Goal: Transaction & Acquisition: Purchase product/service

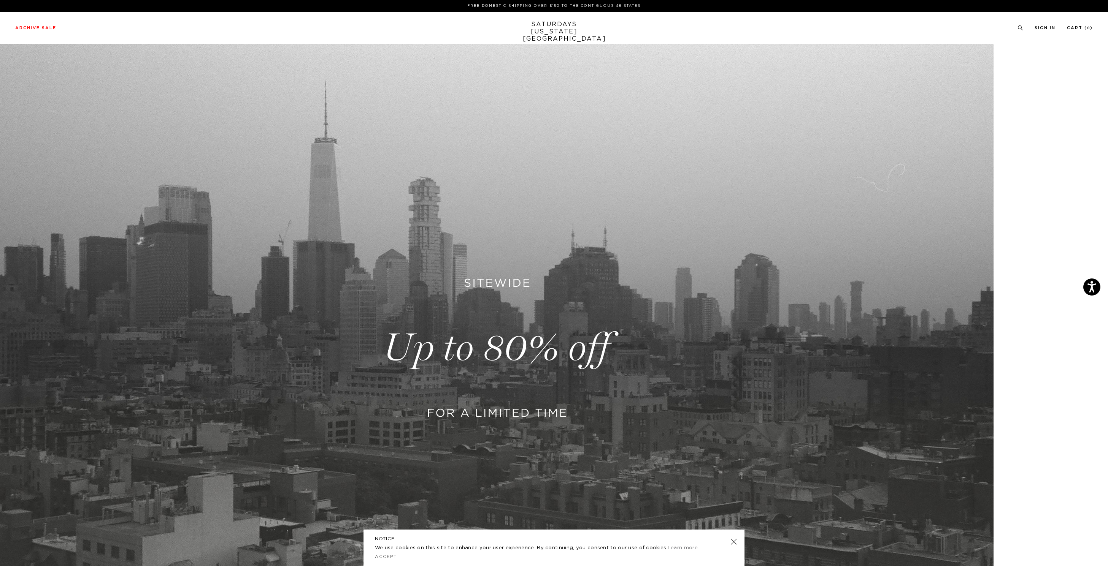
click at [503, 336] on link at bounding box center [554, 348] width 1108 height 608
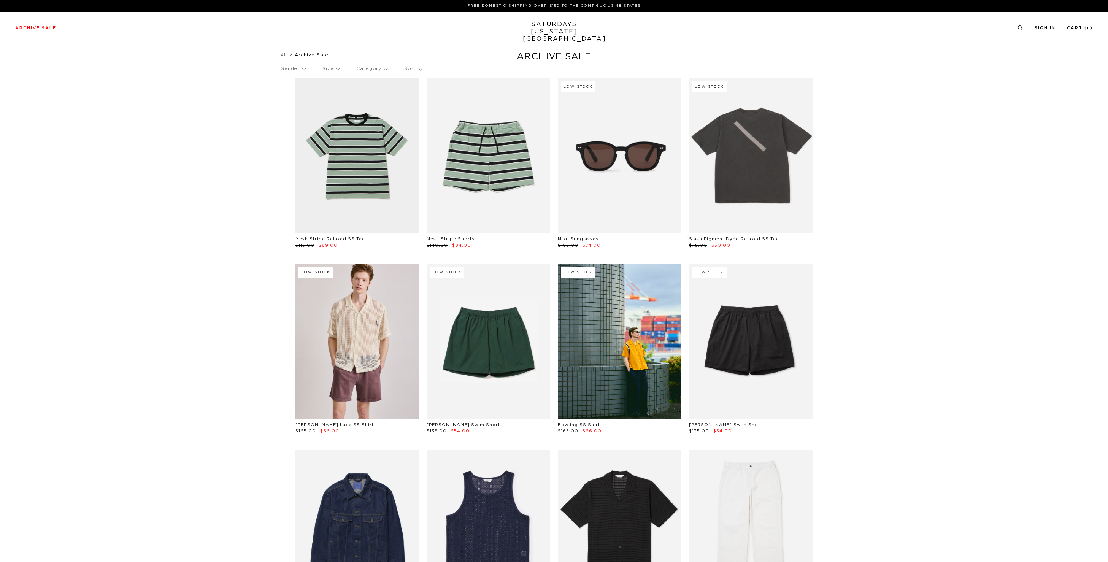
click at [735, 544] on link at bounding box center [751, 527] width 124 height 154
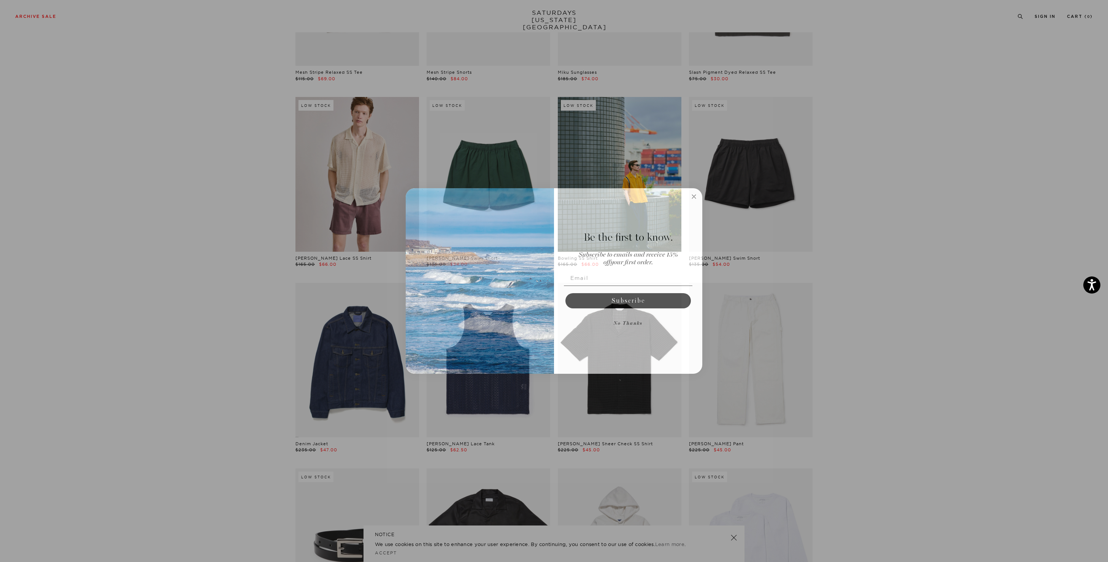
scroll to position [177, 0]
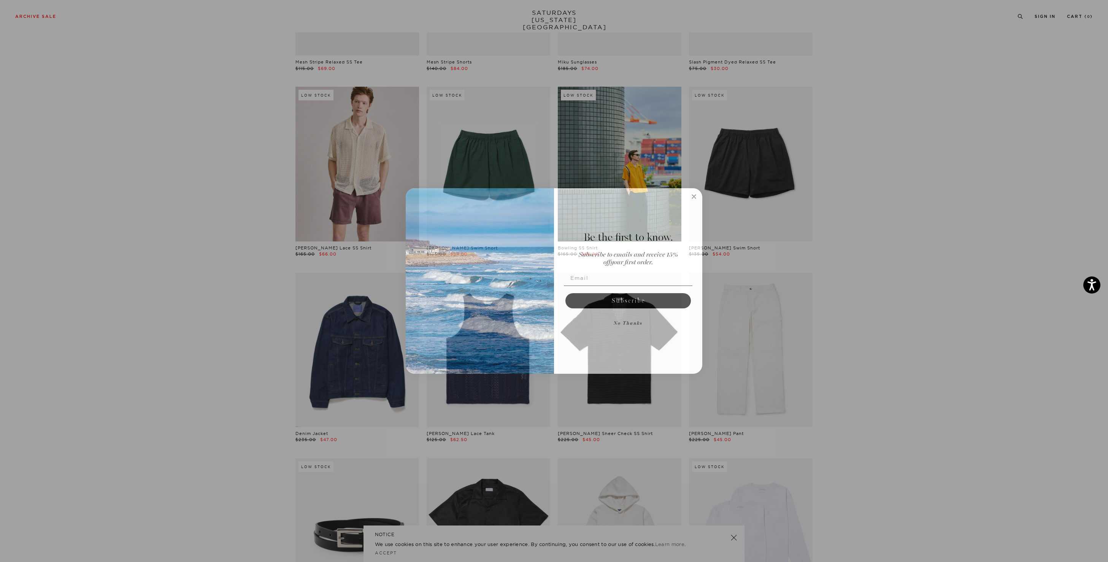
click at [696, 194] on circle "Close dialog" at bounding box center [694, 196] width 9 height 9
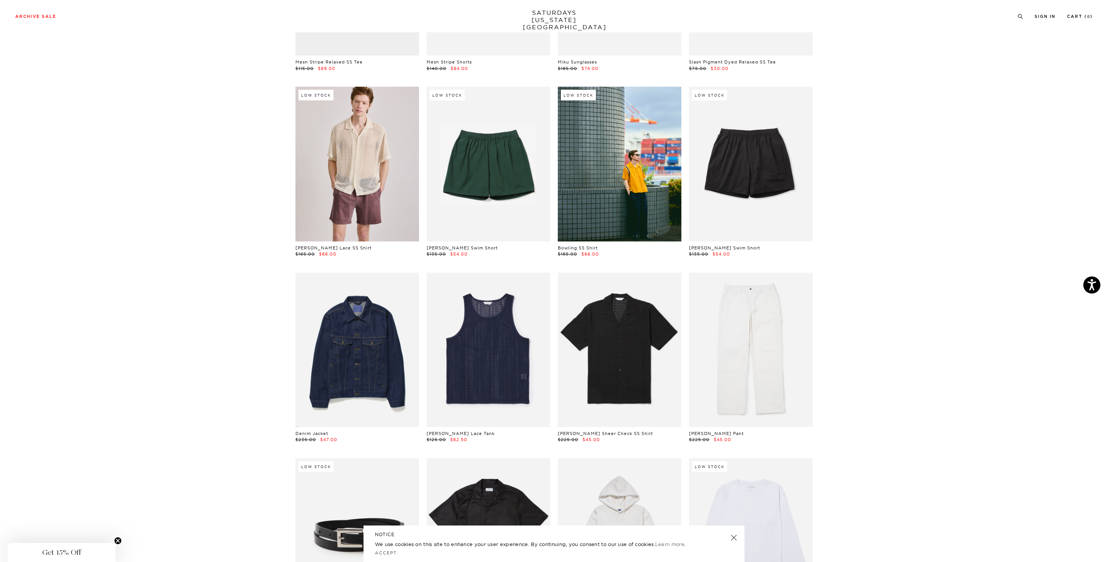
drag, startPoint x: 733, startPoint y: 537, endPoint x: 723, endPoint y: 533, distance: 10.4
click at [733, 537] on link at bounding box center [733, 537] width 11 height 11
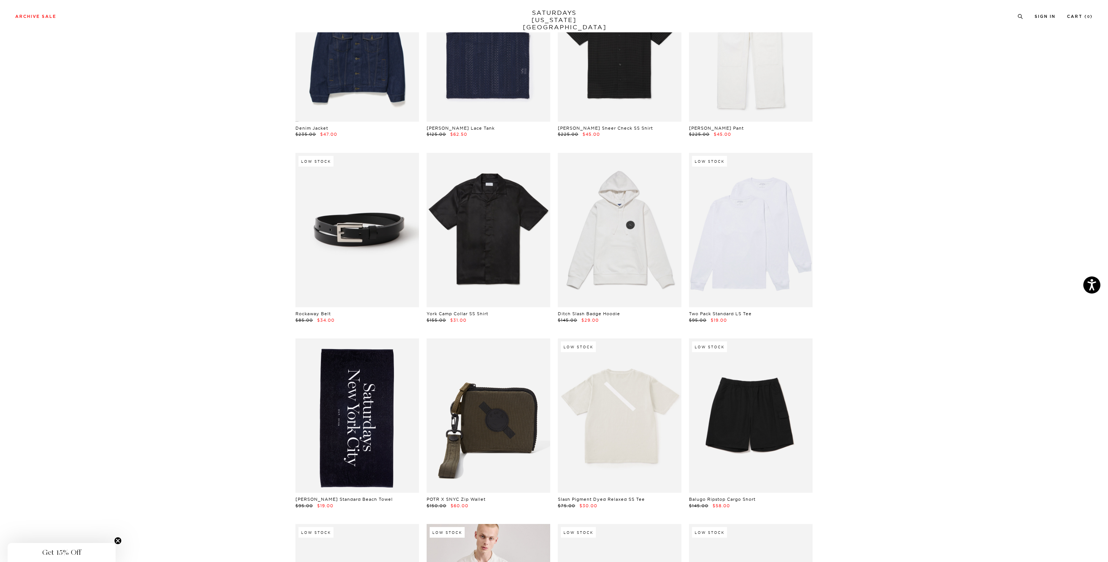
scroll to position [483, 0]
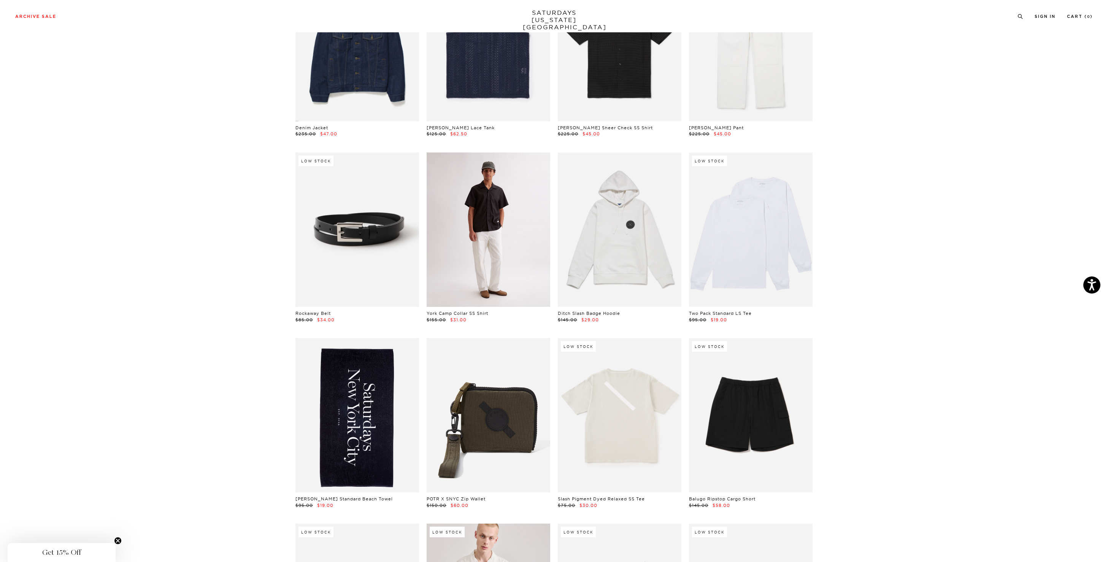
click at [462, 270] on link at bounding box center [489, 229] width 124 height 154
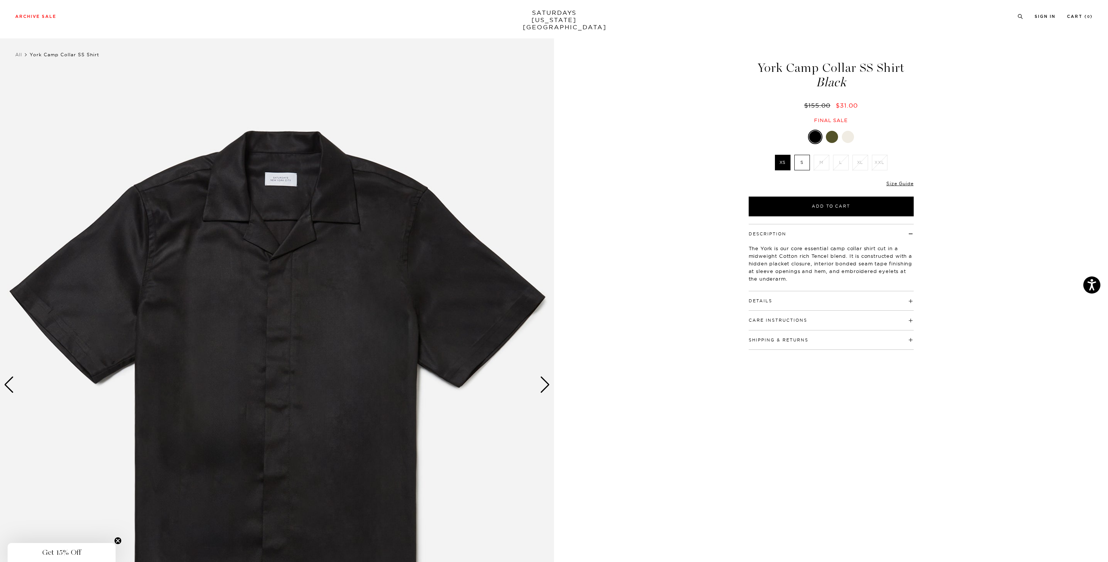
scroll to position [1, 0]
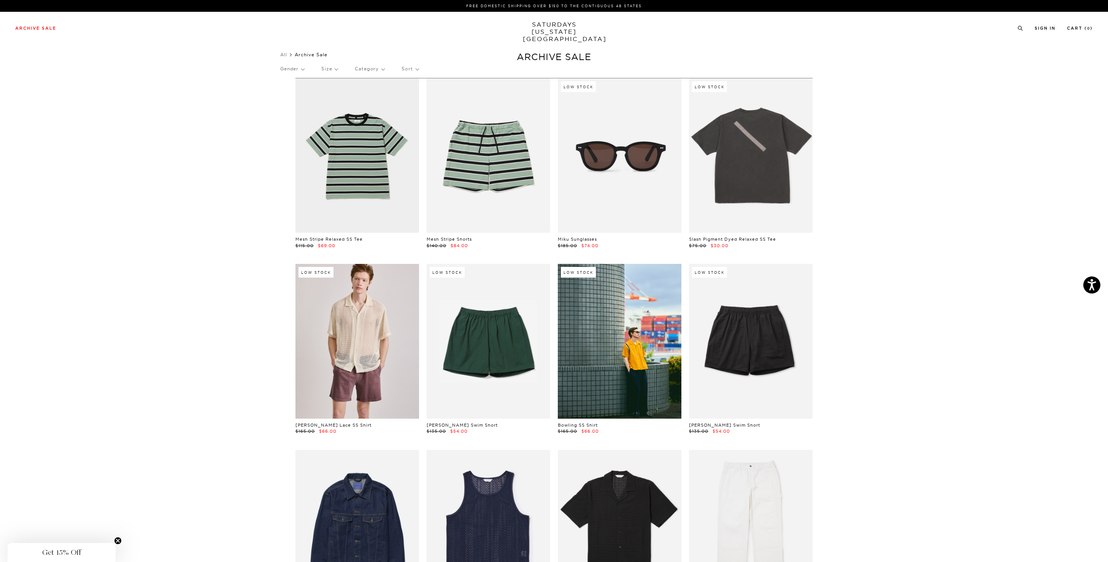
click at [336, 67] on p "Size" at bounding box center [329, 68] width 16 height 17
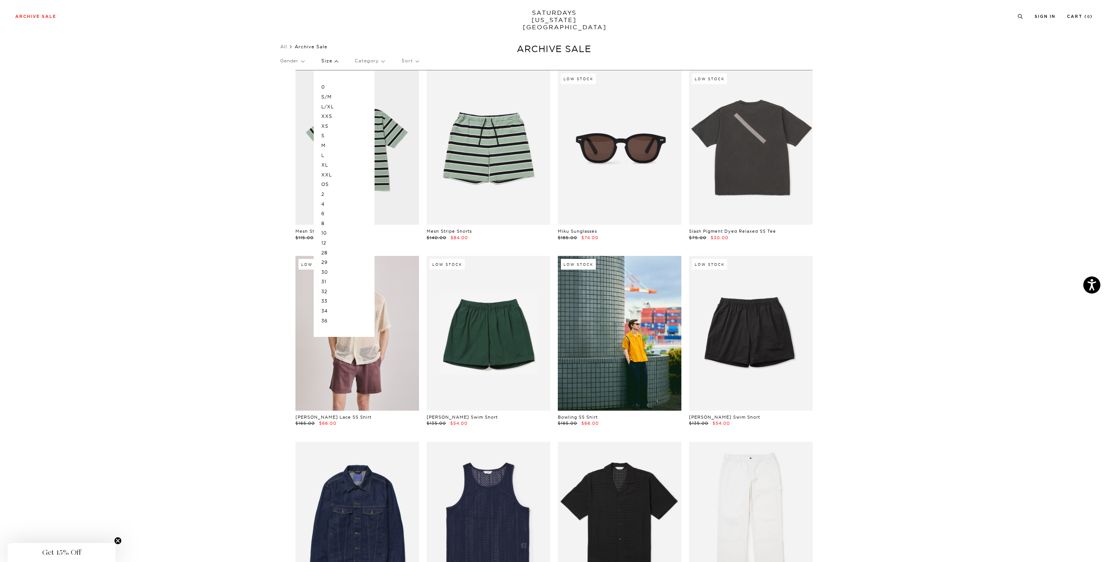
scroll to position [7, 0]
click at [328, 155] on p "L" at bounding box center [344, 156] width 46 height 10
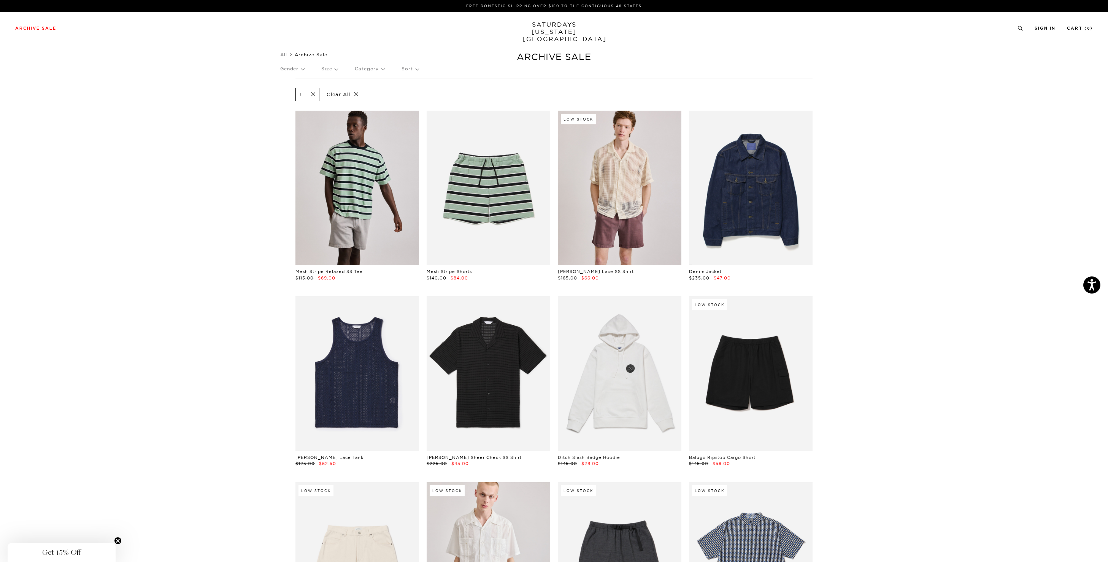
click at [357, 92] on p "Clear All" at bounding box center [342, 94] width 39 height 13
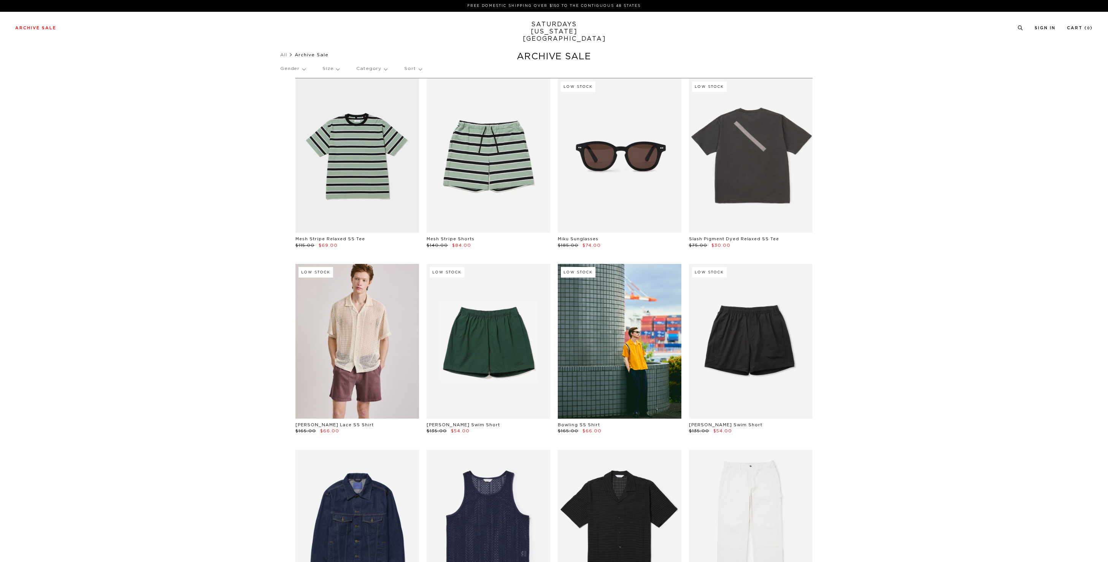
click at [339, 68] on p "Size" at bounding box center [330, 68] width 17 height 17
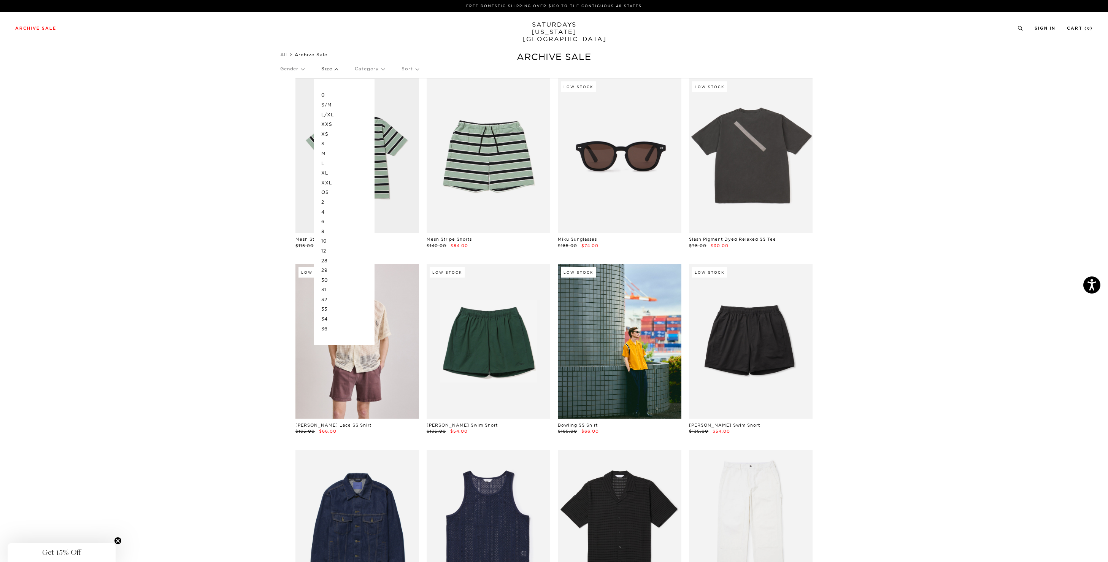
click at [330, 171] on p "XL" at bounding box center [344, 173] width 46 height 10
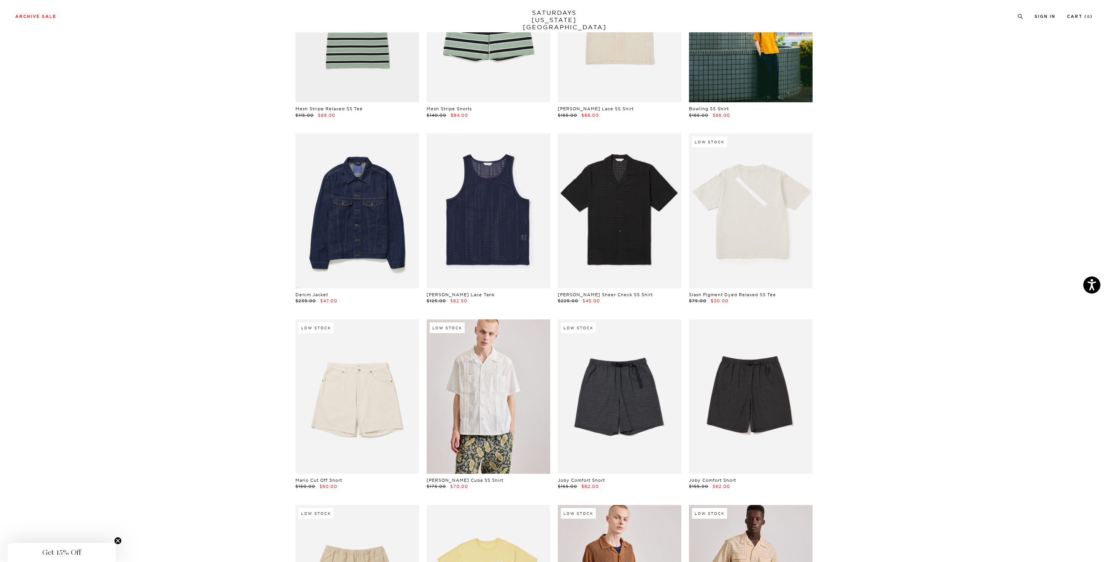
scroll to position [182, 0]
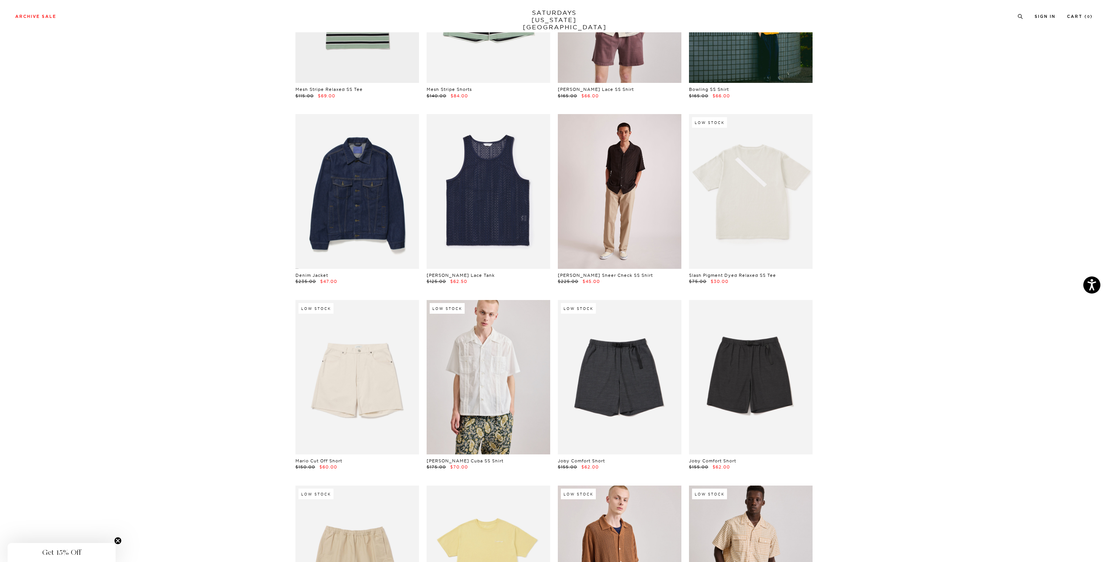
click at [621, 249] on link at bounding box center [620, 191] width 124 height 154
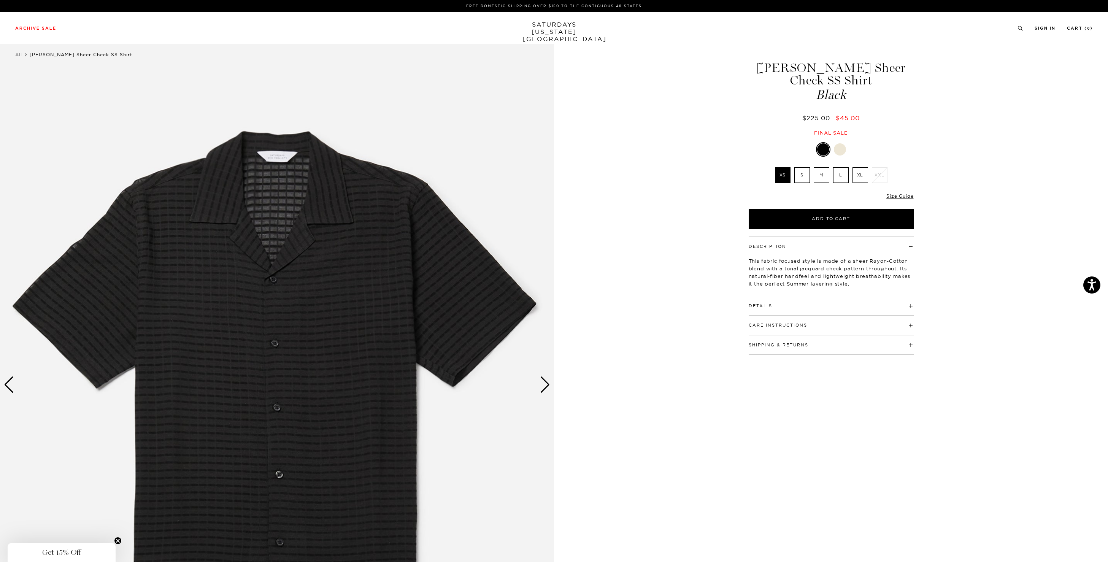
click at [544, 382] on div "Next slide" at bounding box center [545, 384] width 10 height 17
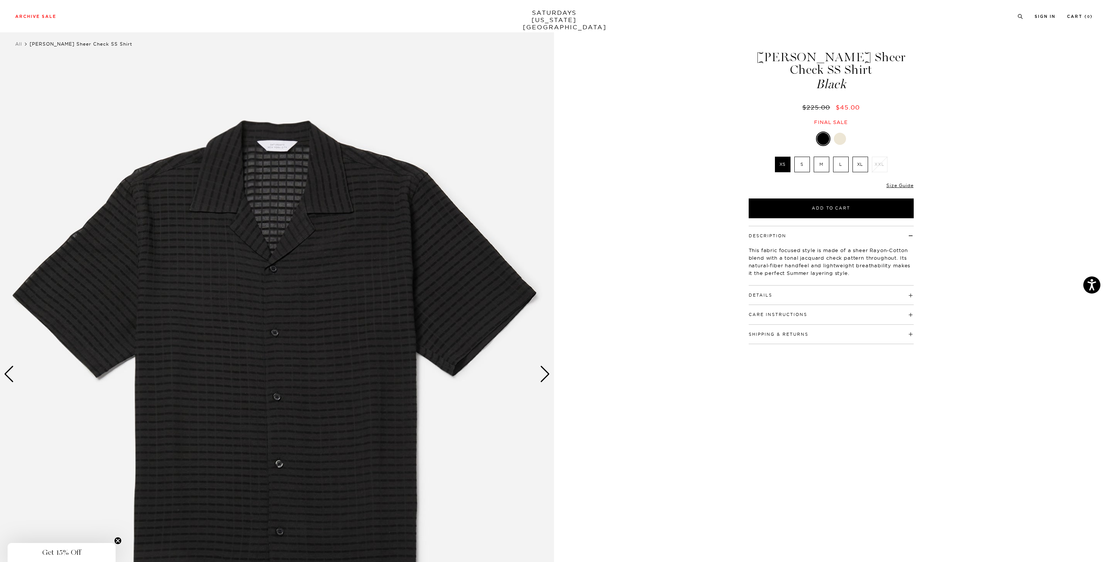
scroll to position [11, 1]
